Goal: Information Seeking & Learning: Learn about a topic

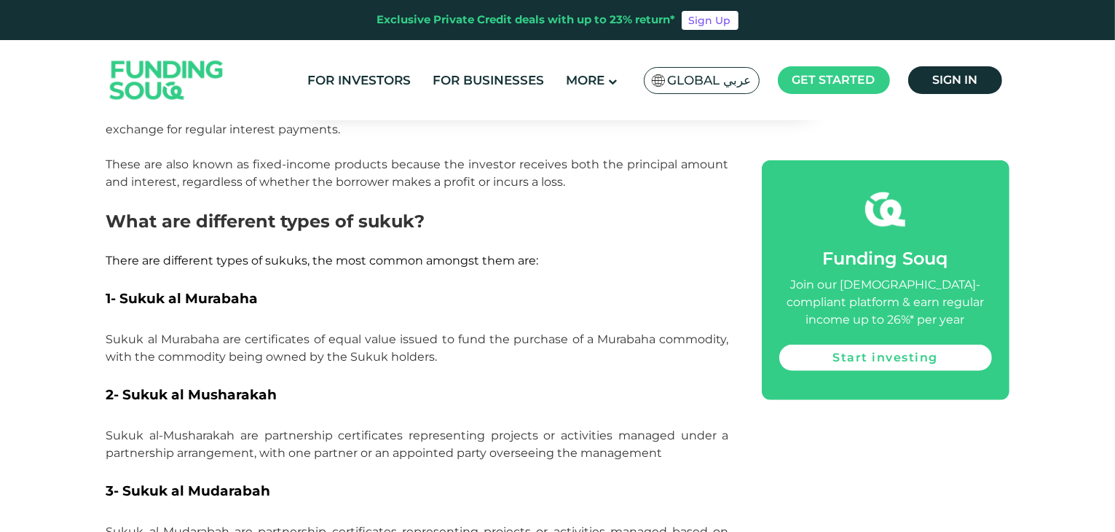
scroll to position [1413, 0]
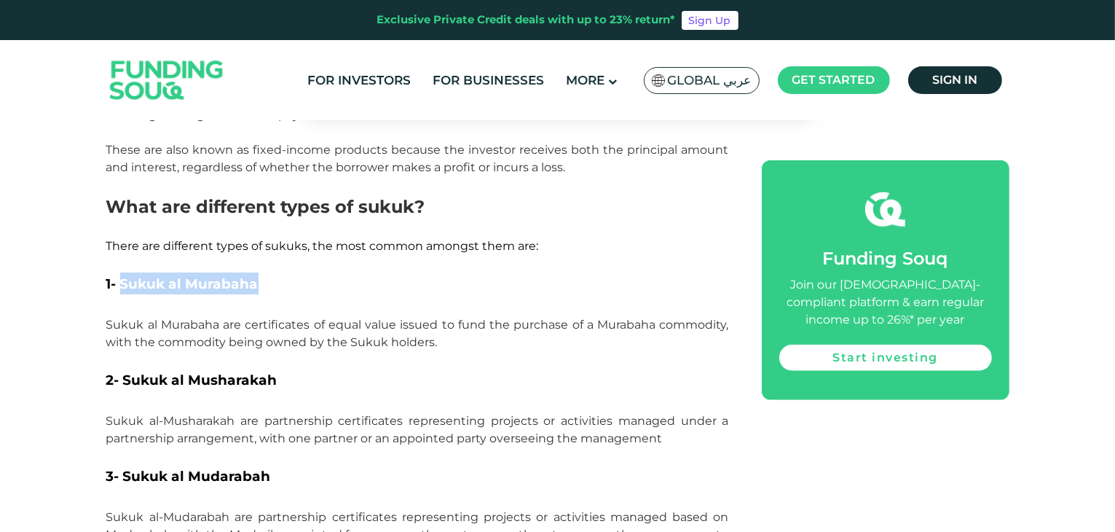
drag, startPoint x: 122, startPoint y: 263, endPoint x: 258, endPoint y: 266, distance: 136.2
click at [258, 272] on h3 "1- Sukuk al Murabaha" at bounding box center [417, 294] width 623 height 44
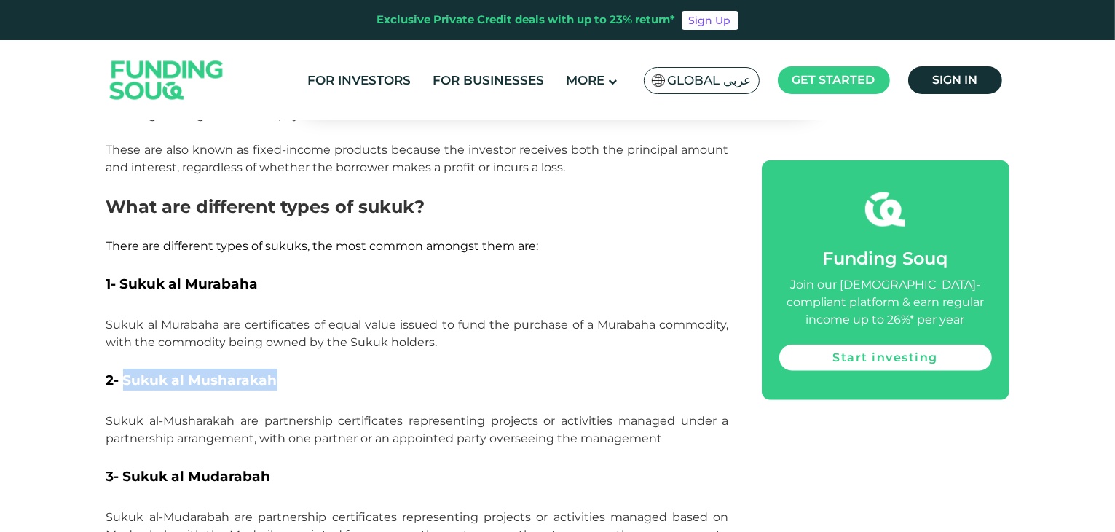
drag, startPoint x: 125, startPoint y: 363, endPoint x: 275, endPoint y: 355, distance: 149.5
click at [275, 371] on span "2- Sukuk al Musharakah" at bounding box center [191, 379] width 171 height 17
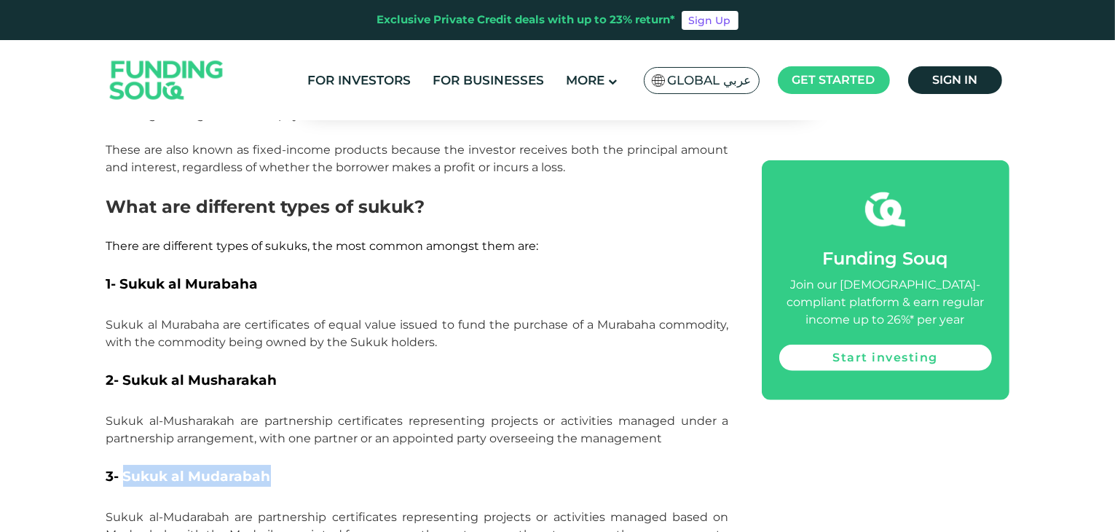
drag, startPoint x: 123, startPoint y: 460, endPoint x: 268, endPoint y: 453, distance: 145.1
click at [268, 468] on span "3- Sukuk al Mudarabah" at bounding box center [188, 476] width 165 height 17
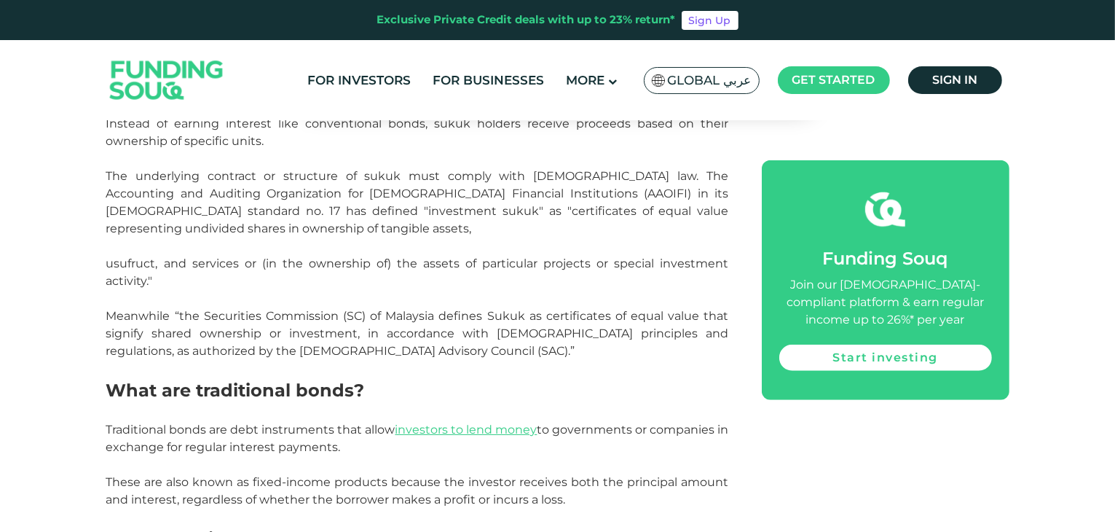
scroll to position [1078, 0]
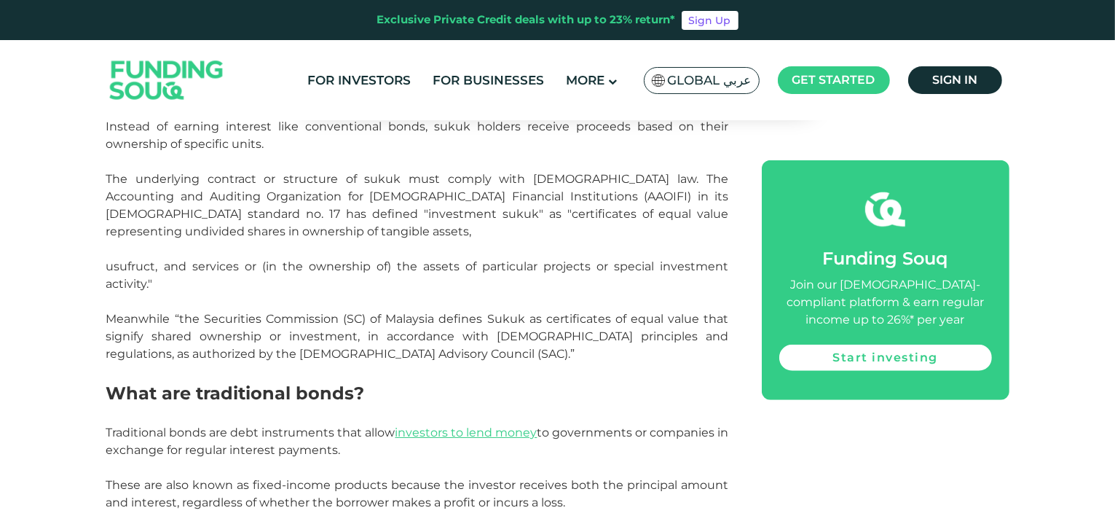
drag, startPoint x: 108, startPoint y: 158, endPoint x: 532, endPoint y: 149, distance: 424.0
drag, startPoint x: 398, startPoint y: 195, endPoint x: 644, endPoint y: 193, distance: 245.4
click at [644, 193] on span "The underlying contract or structure of sukuk must comply with Islamic law. The…" at bounding box center [417, 205] width 623 height 66
click at [150, 214] on p "The underlying contract or structure of sukuk must comply with Islamic law. The…" at bounding box center [417, 205] width 623 height 70
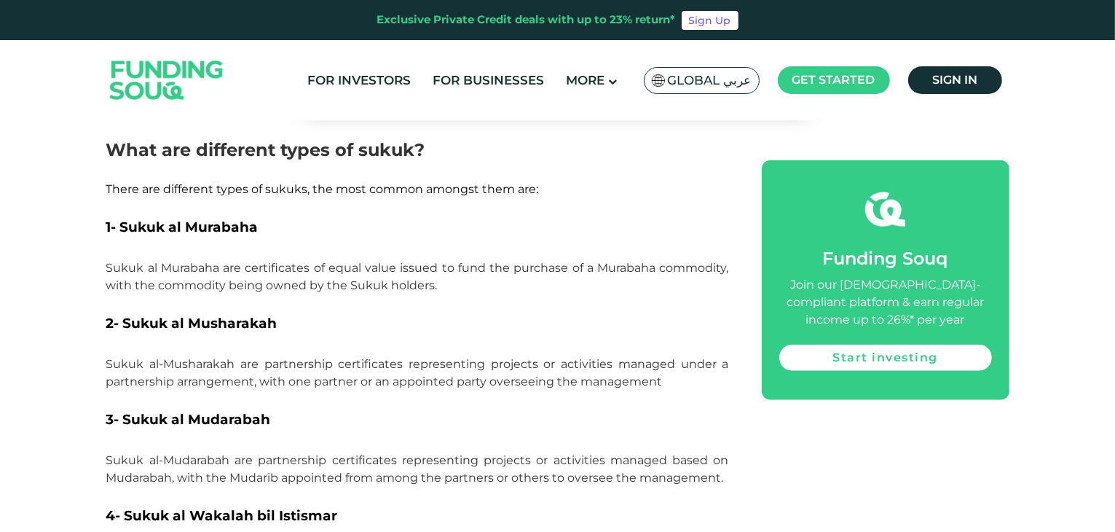
scroll to position [1515, 0]
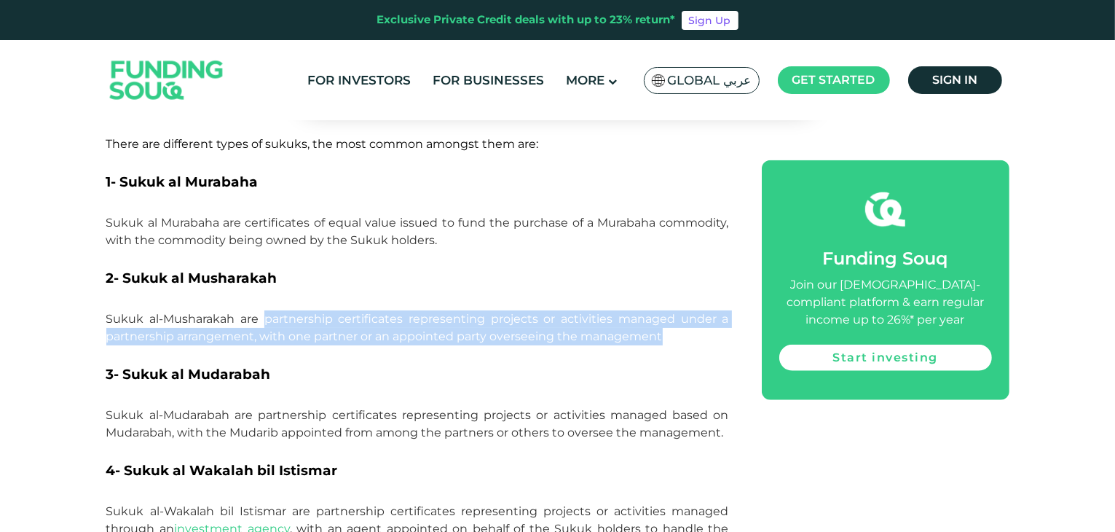
drag, startPoint x: 267, startPoint y: 302, endPoint x: 667, endPoint y: 315, distance: 400.0
click at [667, 315] on p "Sukuk al-Musharakah are partnership certificates representing projects or activ…" at bounding box center [417, 336] width 623 height 52
click at [374, 312] on span "Sukuk al-Musharakah are partnership certificates representing projects or activ…" at bounding box center [417, 327] width 623 height 31
drag, startPoint x: 106, startPoint y: 304, endPoint x: 672, endPoint y: 324, distance: 567.0
click at [672, 324] on p "Sukuk al-Musharakah are partnership certificates representing projects or activ…" at bounding box center [417, 336] width 623 height 52
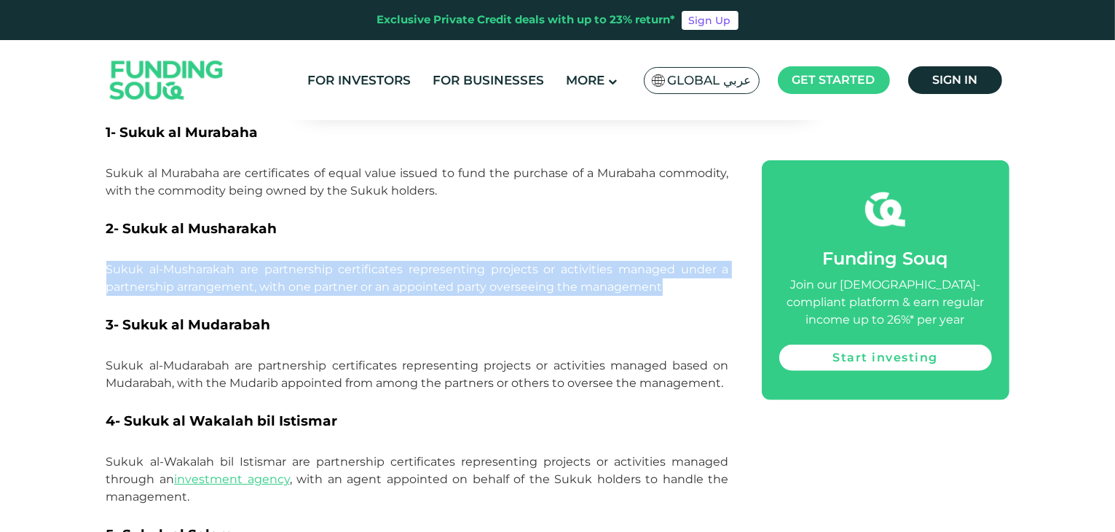
scroll to position [1588, 0]
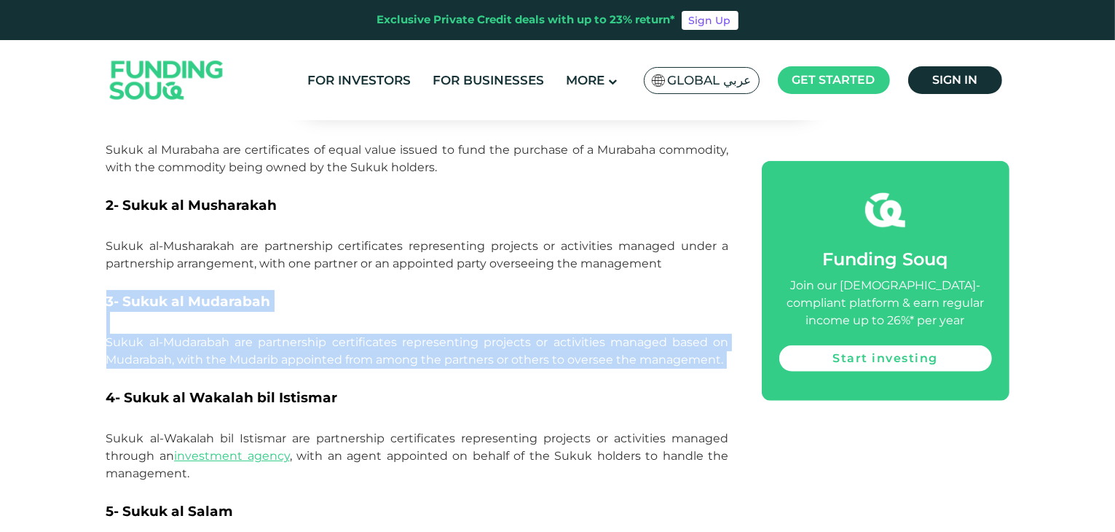
drag, startPoint x: 106, startPoint y: 283, endPoint x: 668, endPoint y: 357, distance: 566.3
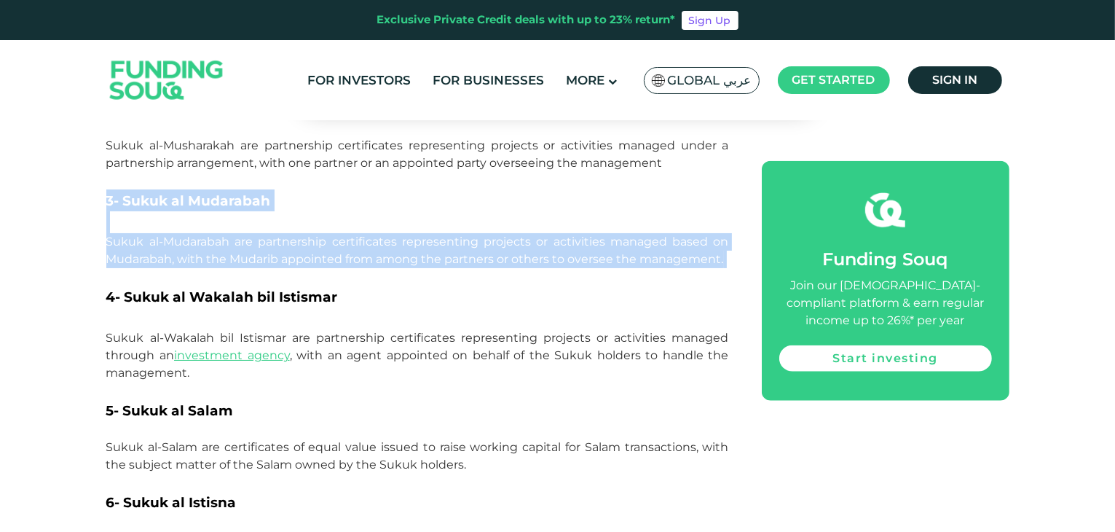
scroll to position [1733, 0]
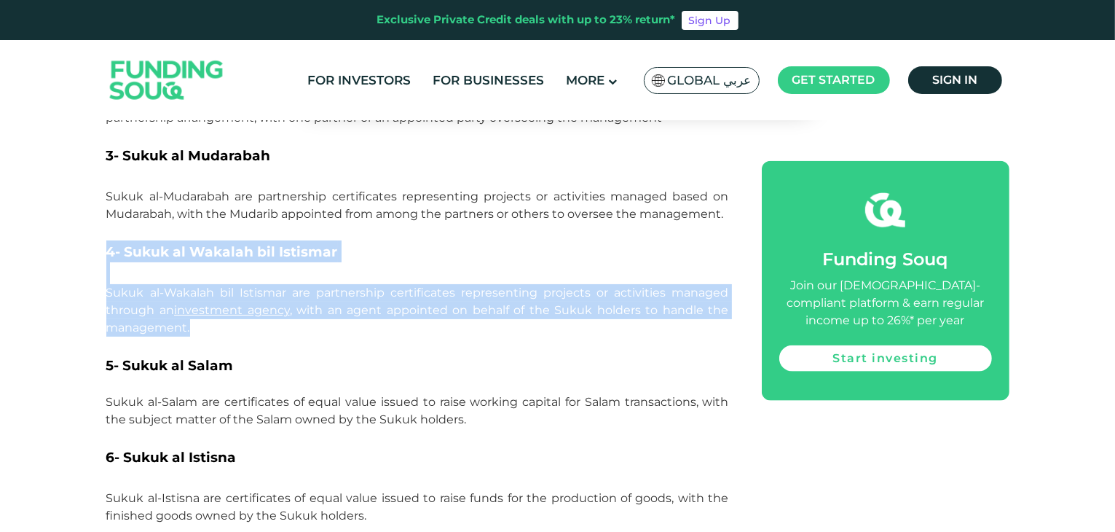
drag, startPoint x: 108, startPoint y: 234, endPoint x: 428, endPoint y: 312, distance: 330.0
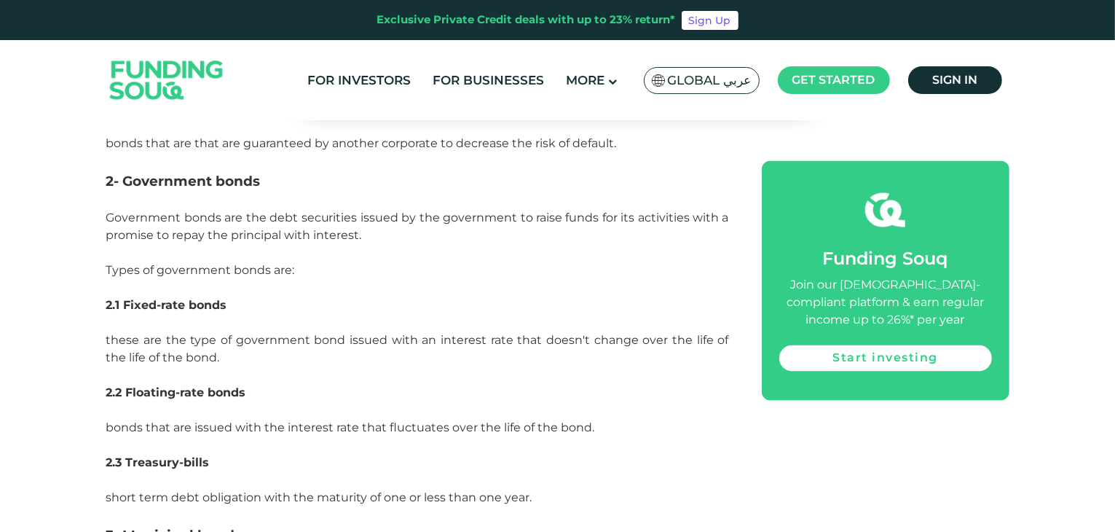
scroll to position [2607, 0]
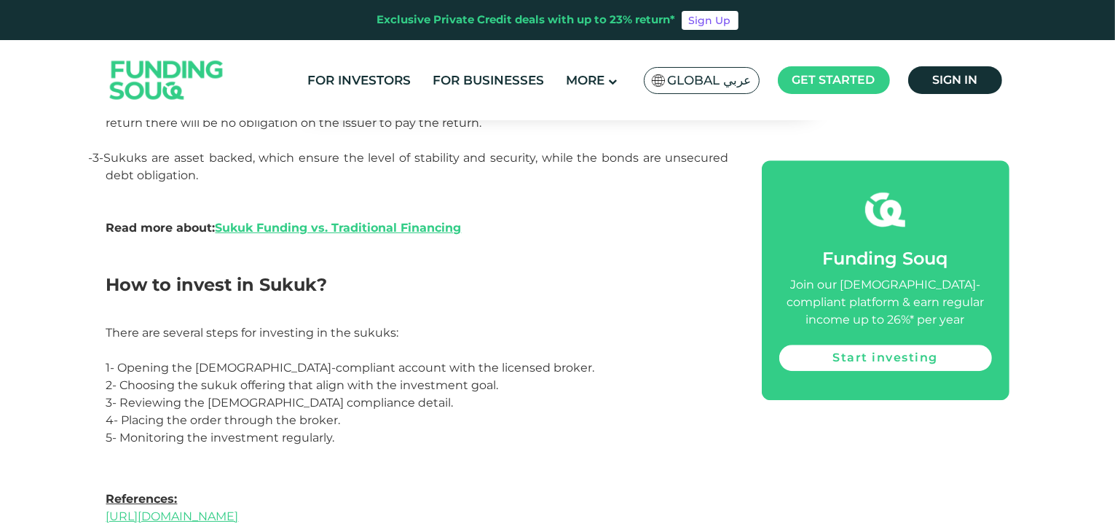
scroll to position [4030, 0]
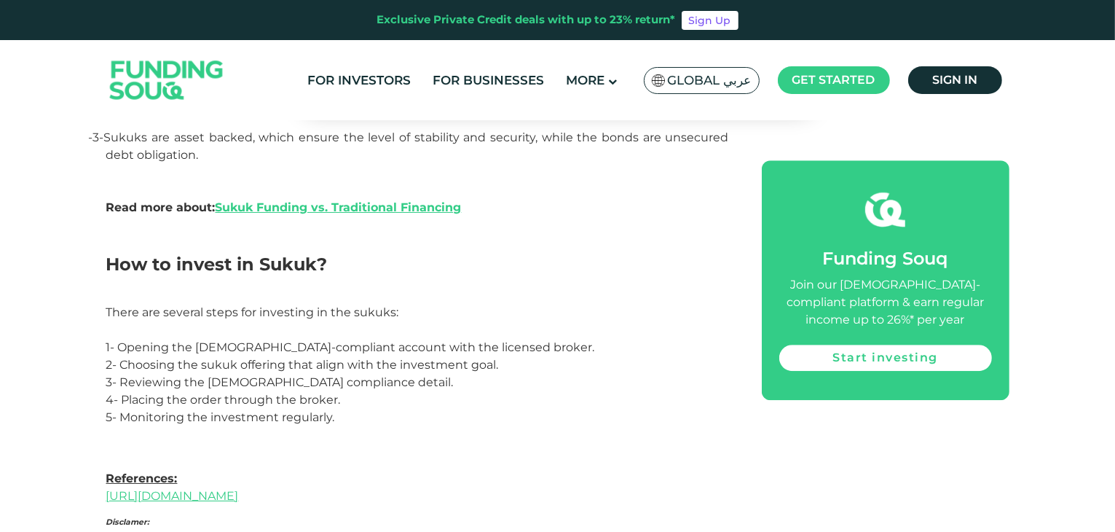
drag, startPoint x: 1116, startPoint y: 237, endPoint x: 1106, endPoint y: 401, distance: 164.2
